Goal: Communication & Community: Answer question/provide support

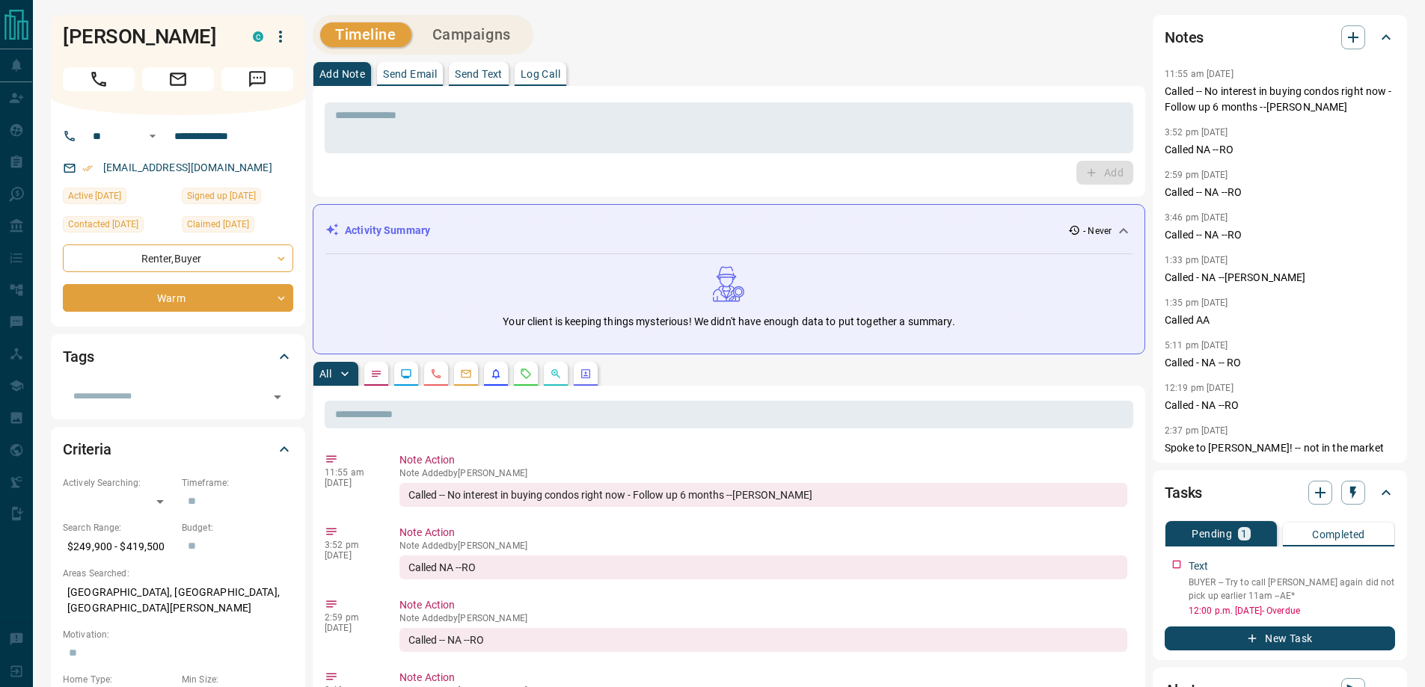
click at [101, 96] on div "[PERSON_NAME]" at bounding box center [178, 65] width 254 height 100
click at [101, 90] on button "Call" at bounding box center [99, 79] width 72 height 24
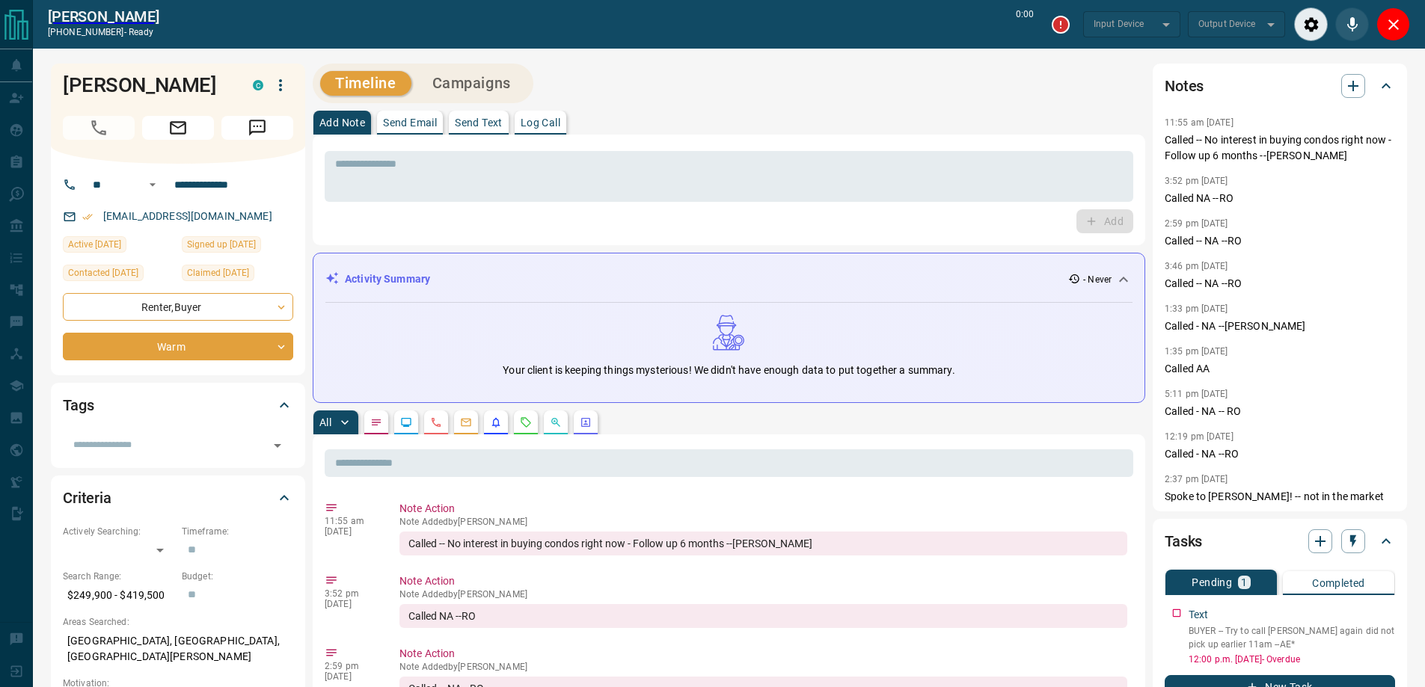
type input "*******"
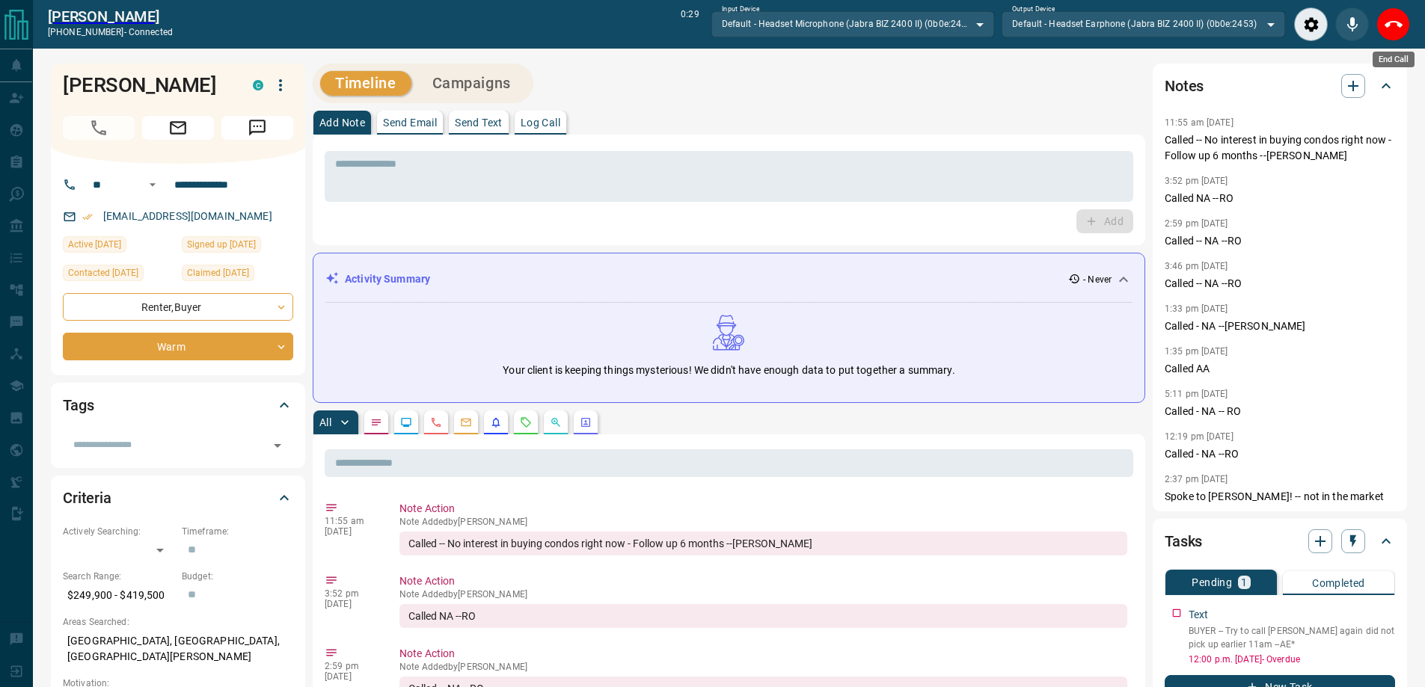
drag, startPoint x: 1398, startPoint y: 34, endPoint x: 787, endPoint y: 388, distance: 705.7
click at [1398, 34] on button "End Call" at bounding box center [1393, 24] width 34 height 34
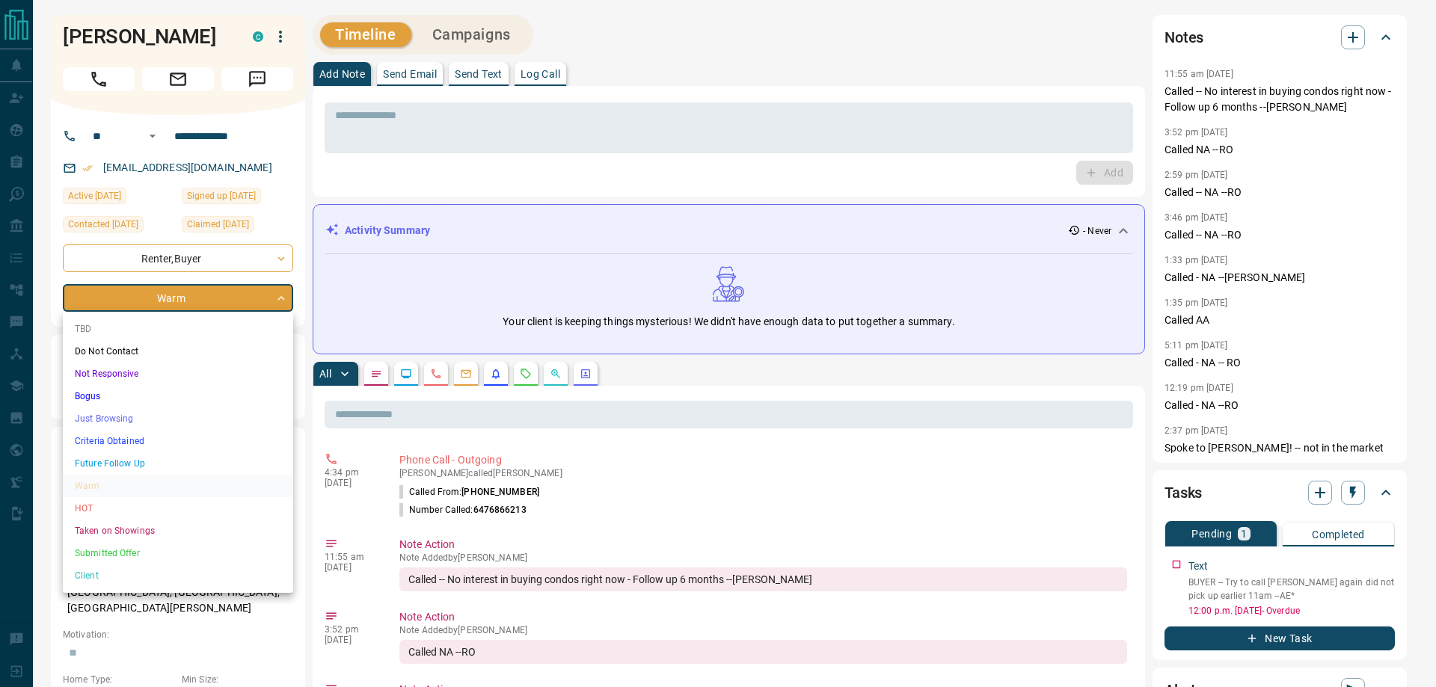
click at [155, 411] on li "Just Browsing" at bounding box center [178, 419] width 230 height 22
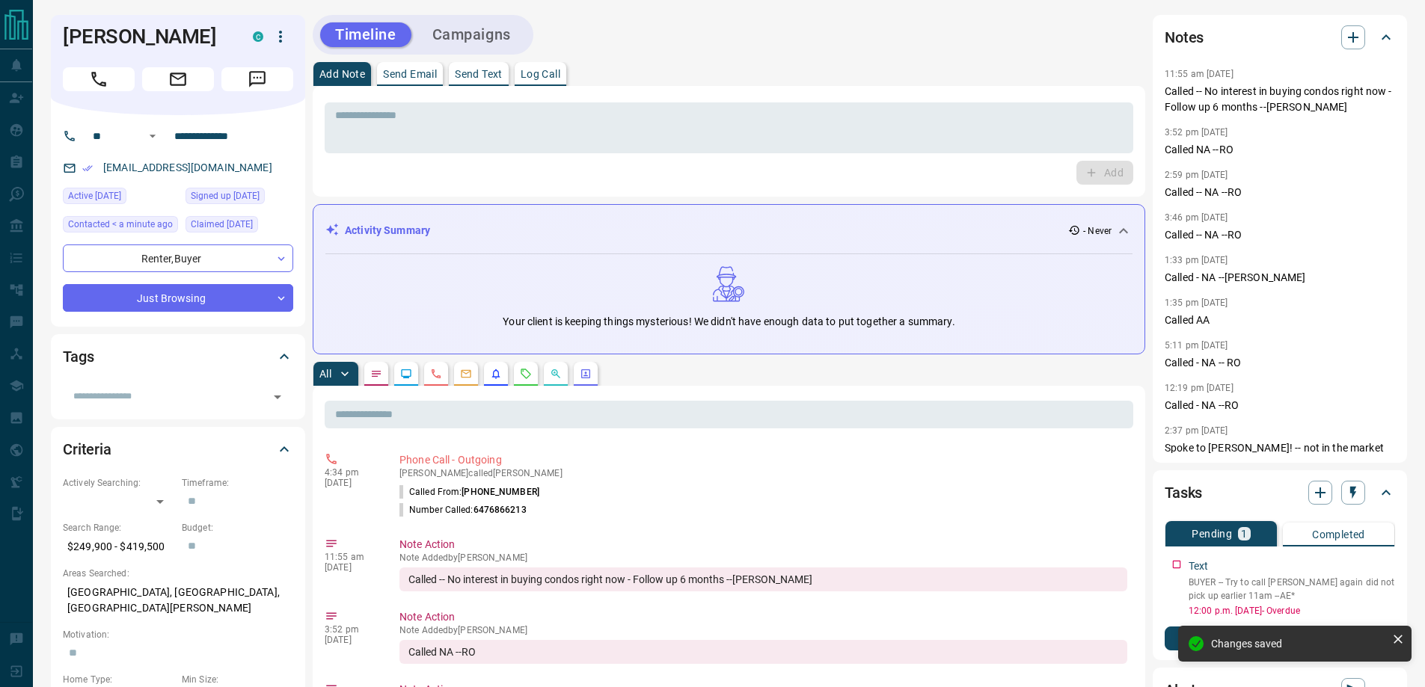
type input "*"
click at [177, 85] on icon "Email" at bounding box center [178, 79] width 16 height 13
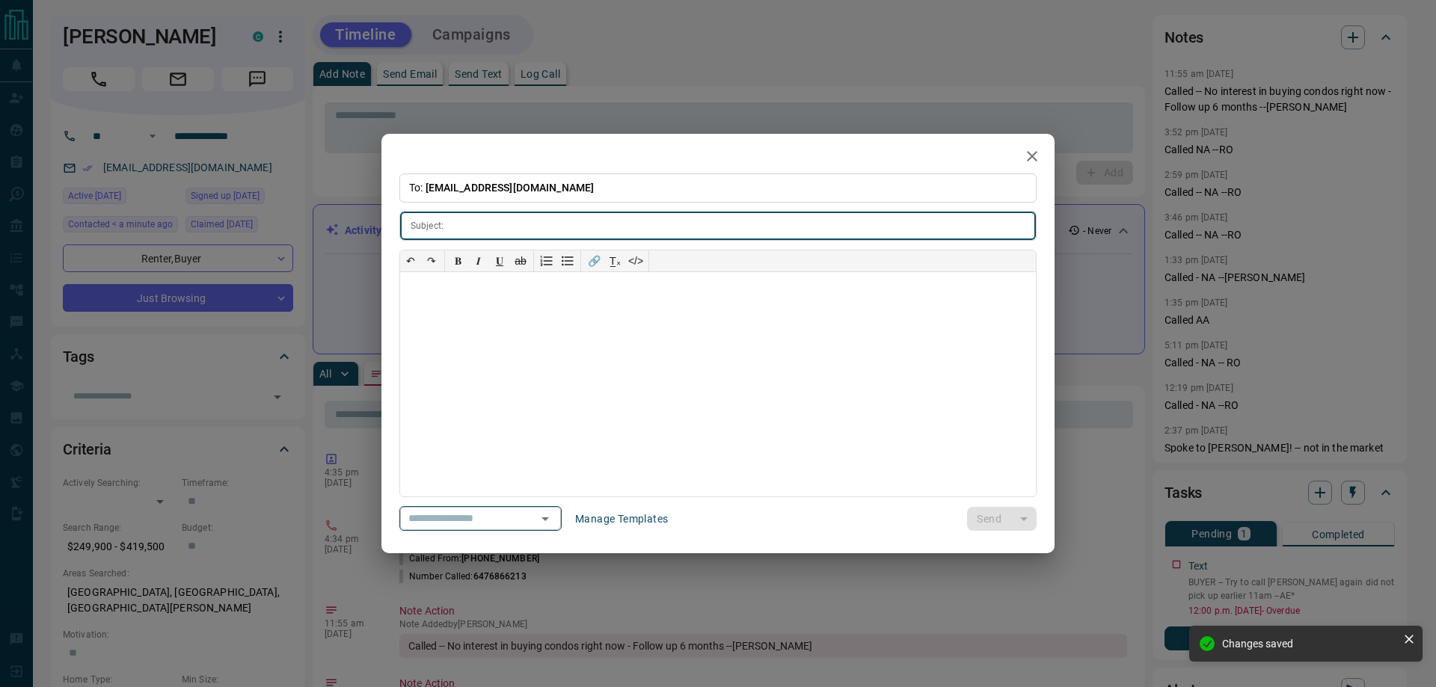
click at [550, 518] on button "Open" at bounding box center [545, 518] width 21 height 21
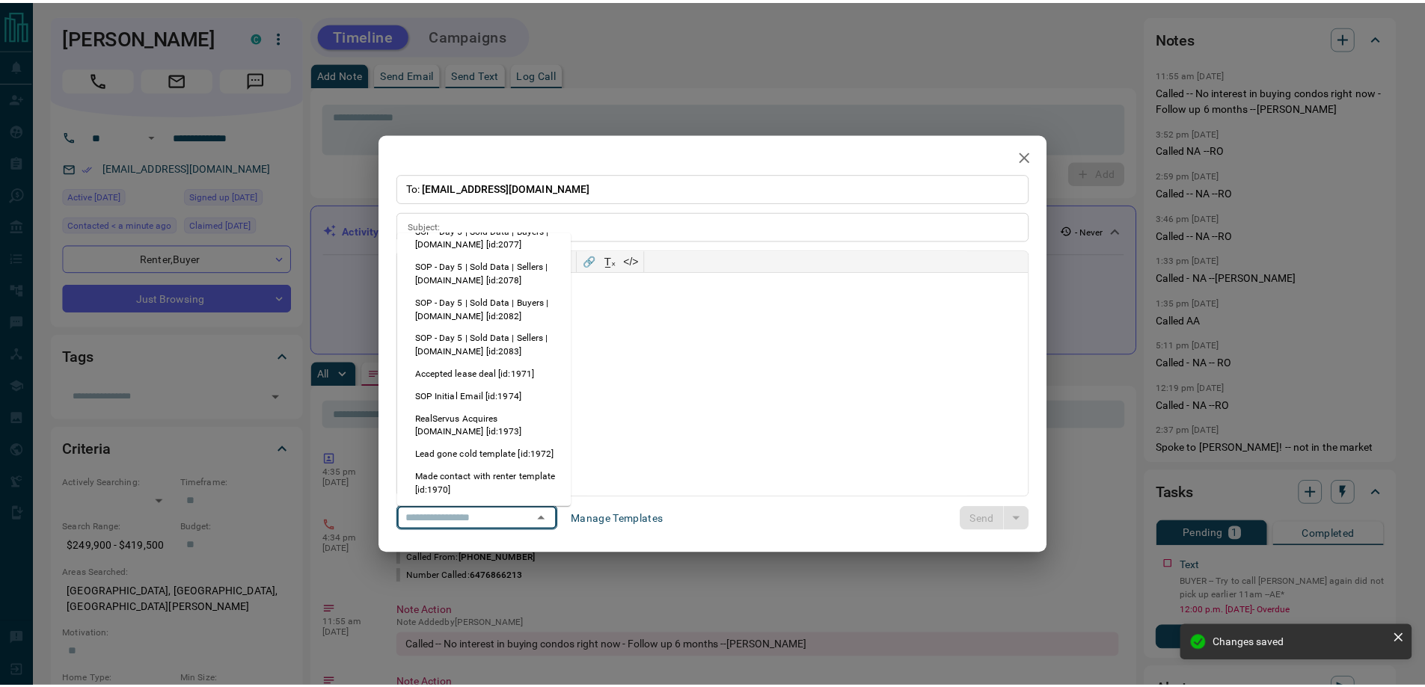
scroll to position [449, 0]
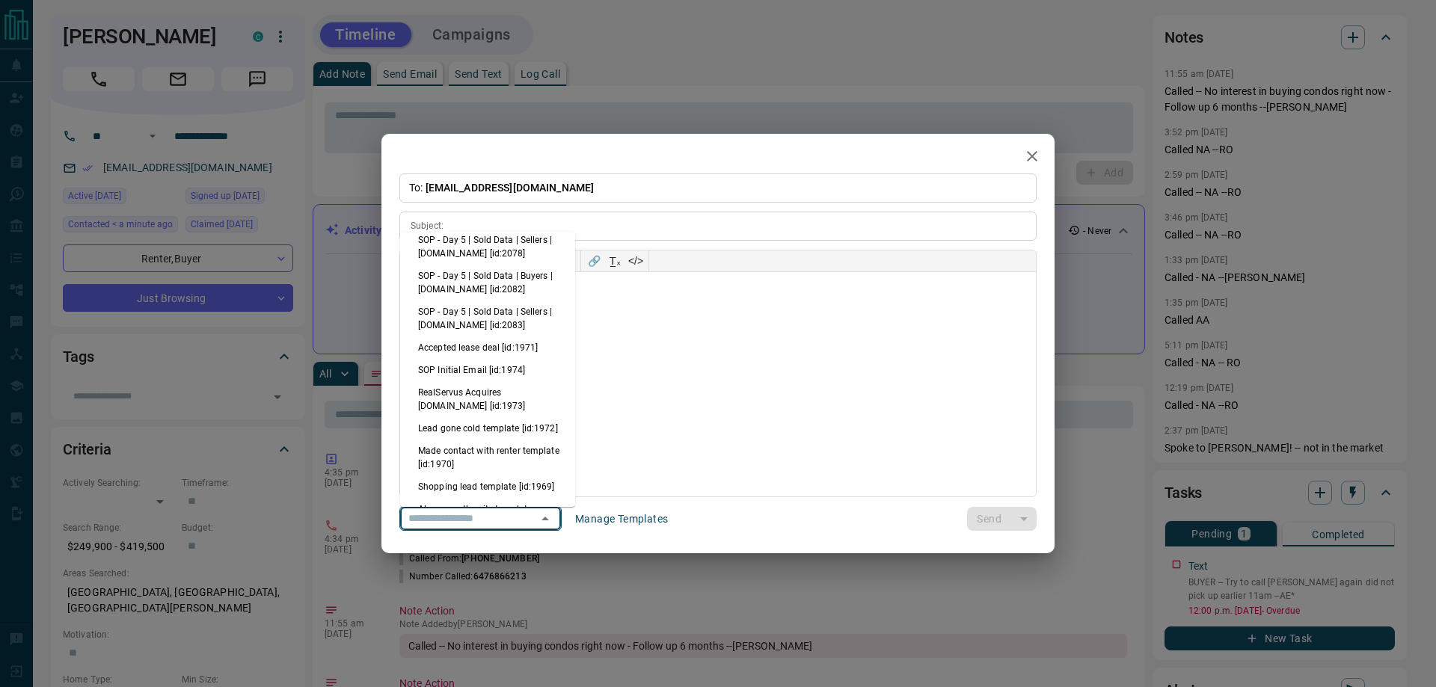
click at [500, 440] on li "Lead gone cold template [id:1972]" at bounding box center [487, 428] width 175 height 22
type input "**********"
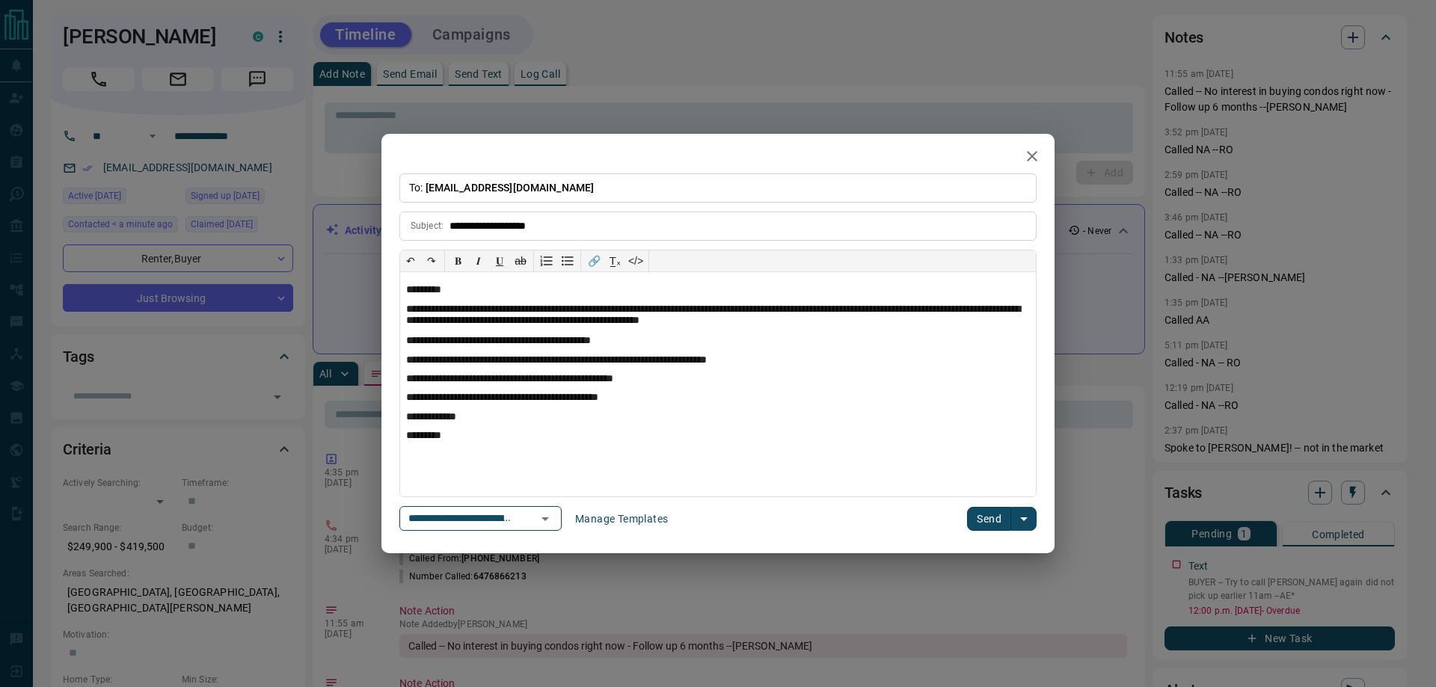
click at [992, 516] on button "Send" at bounding box center [989, 519] width 44 height 24
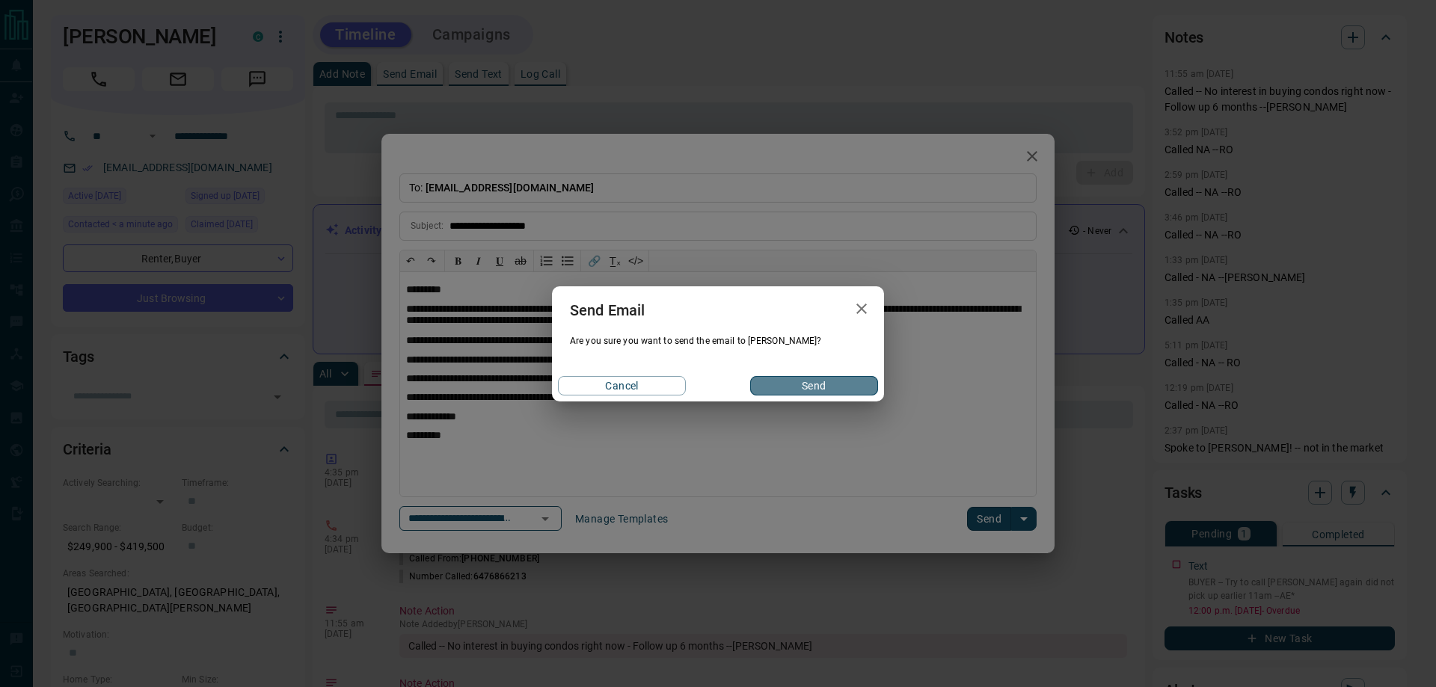
click at [839, 381] on button "Send" at bounding box center [814, 385] width 128 height 19
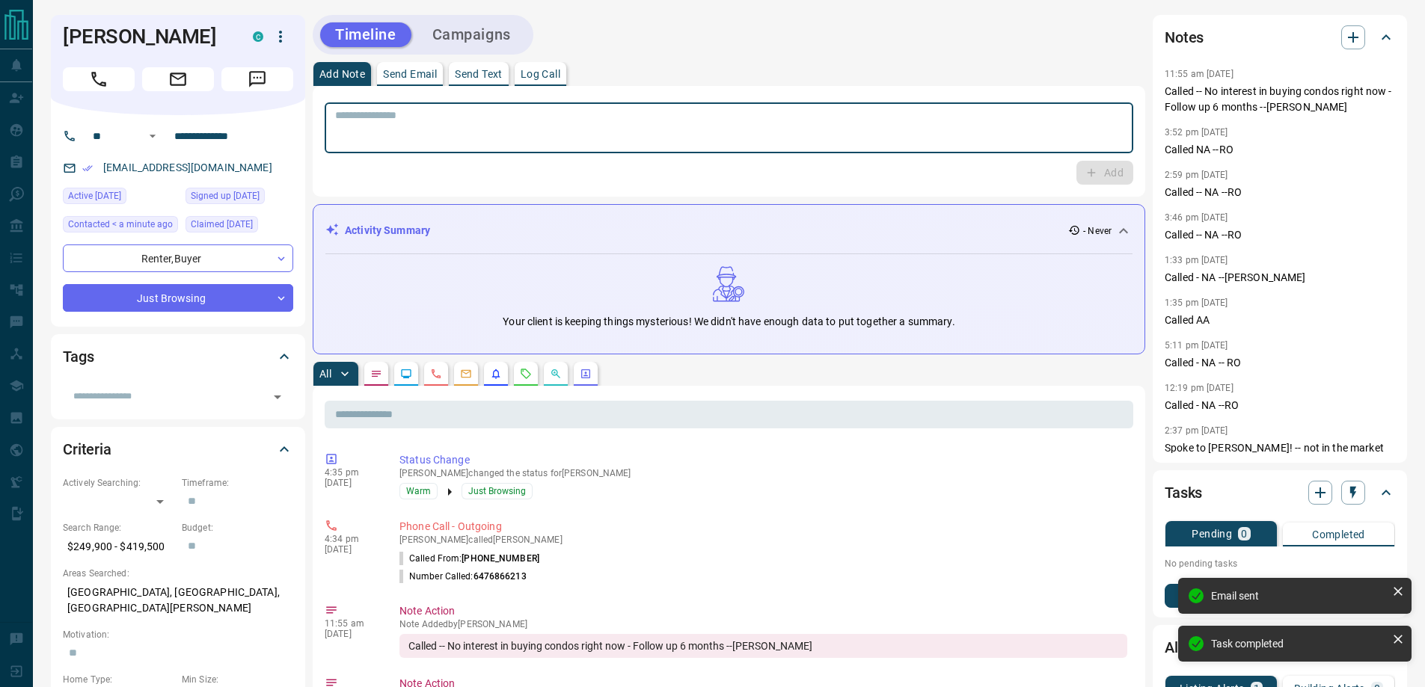
drag, startPoint x: 525, startPoint y: 139, endPoint x: 500, endPoint y: 155, distance: 29.3
click at [523, 139] on textarea at bounding box center [728, 128] width 787 height 38
type textarea "**********"
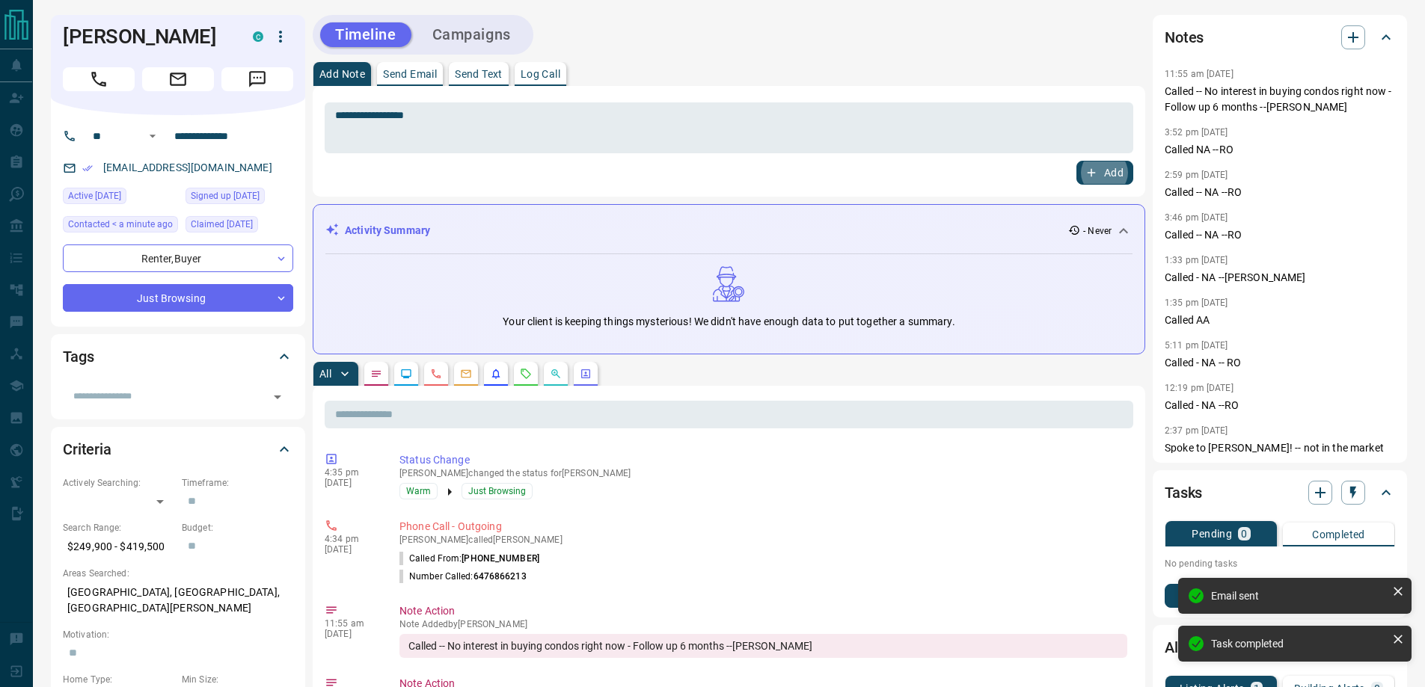
click at [1076, 161] on button "Add" at bounding box center [1104, 173] width 57 height 24
